Goal: Navigation & Orientation: Find specific page/section

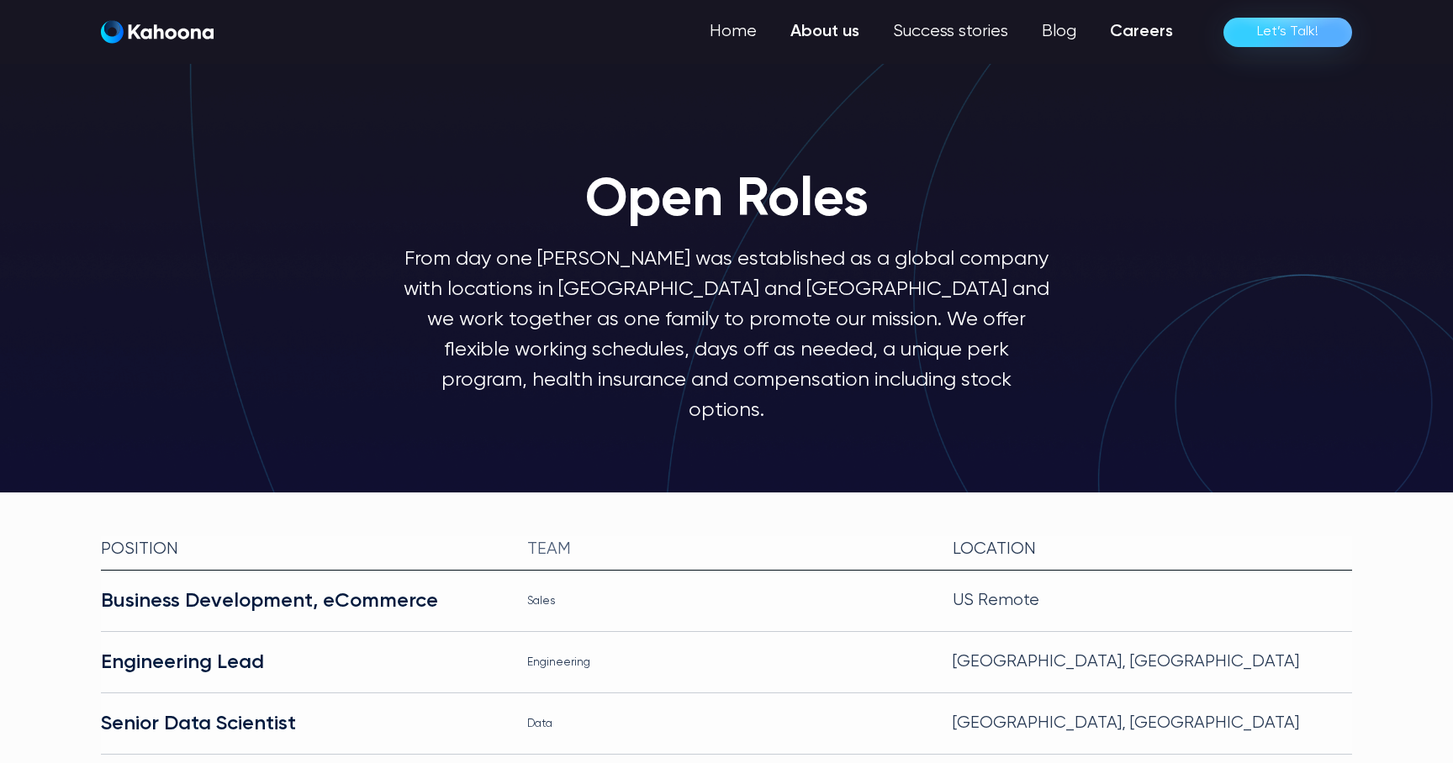
click at [840, 36] on link "About us" at bounding box center [824, 32] width 103 height 34
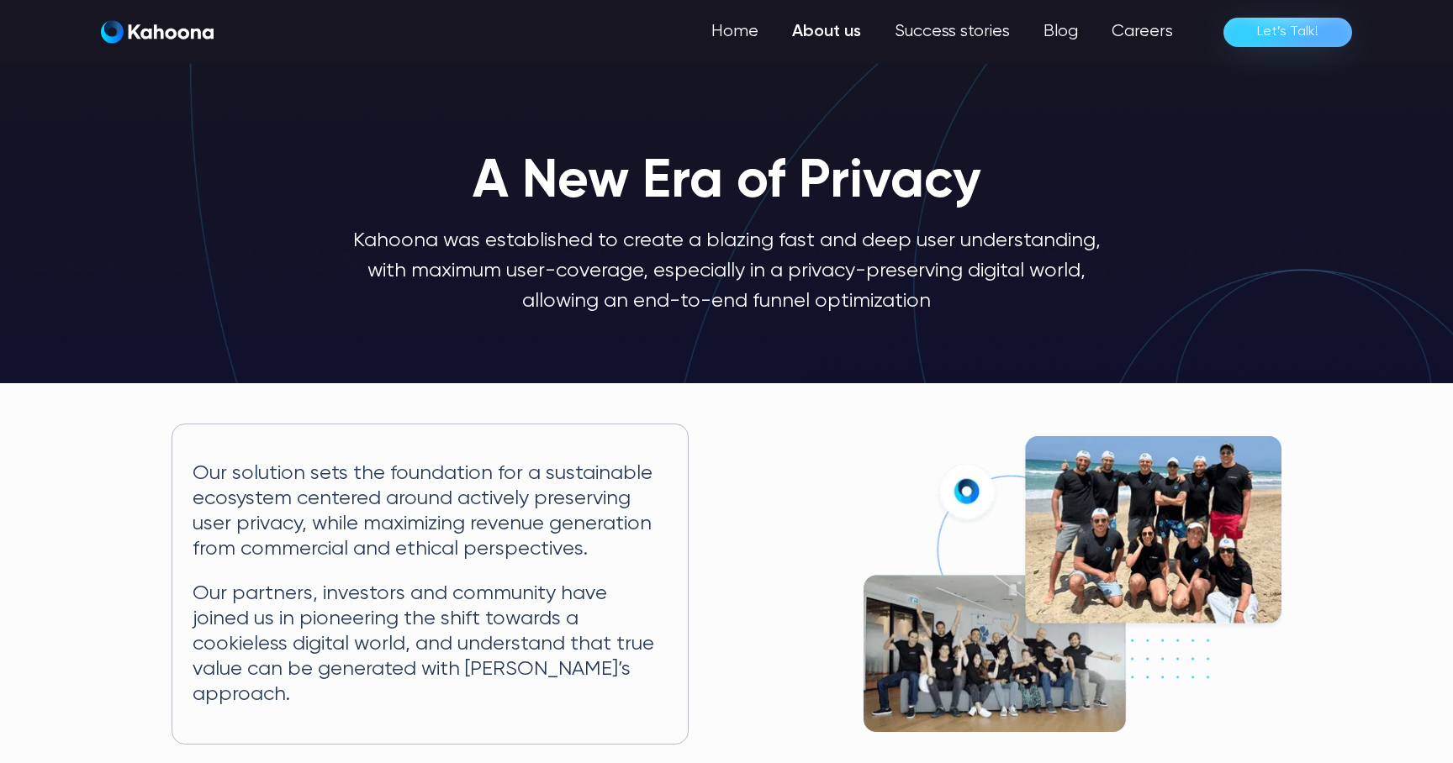
scroll to position [2, 0]
